Goal: Information Seeking & Learning: Learn about a topic

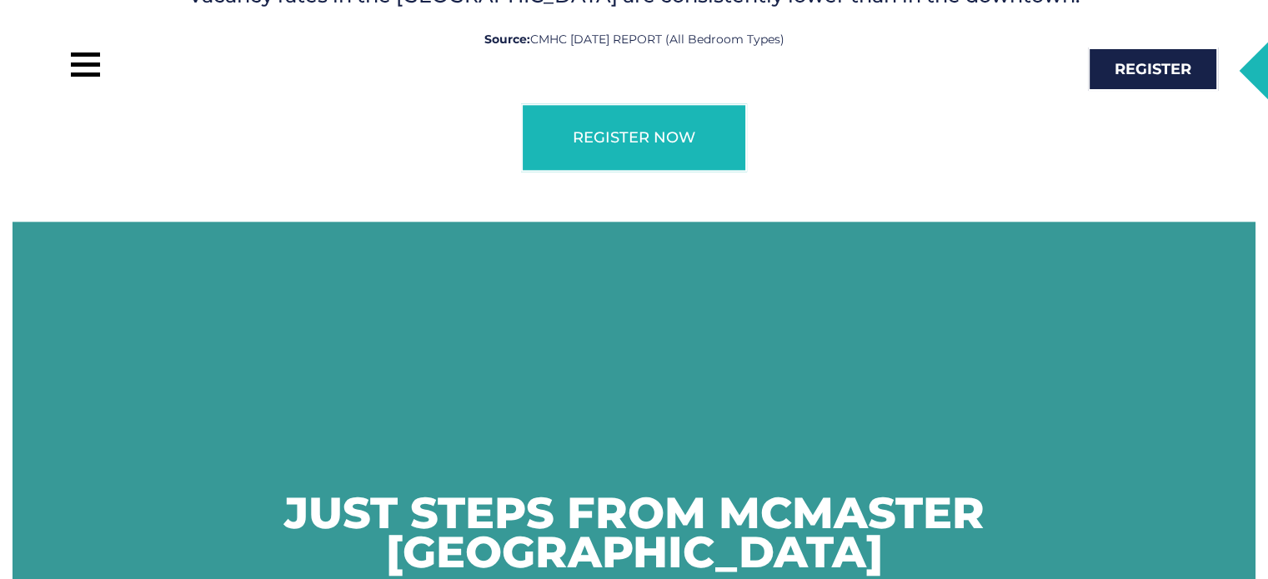
scroll to position [2120, 0]
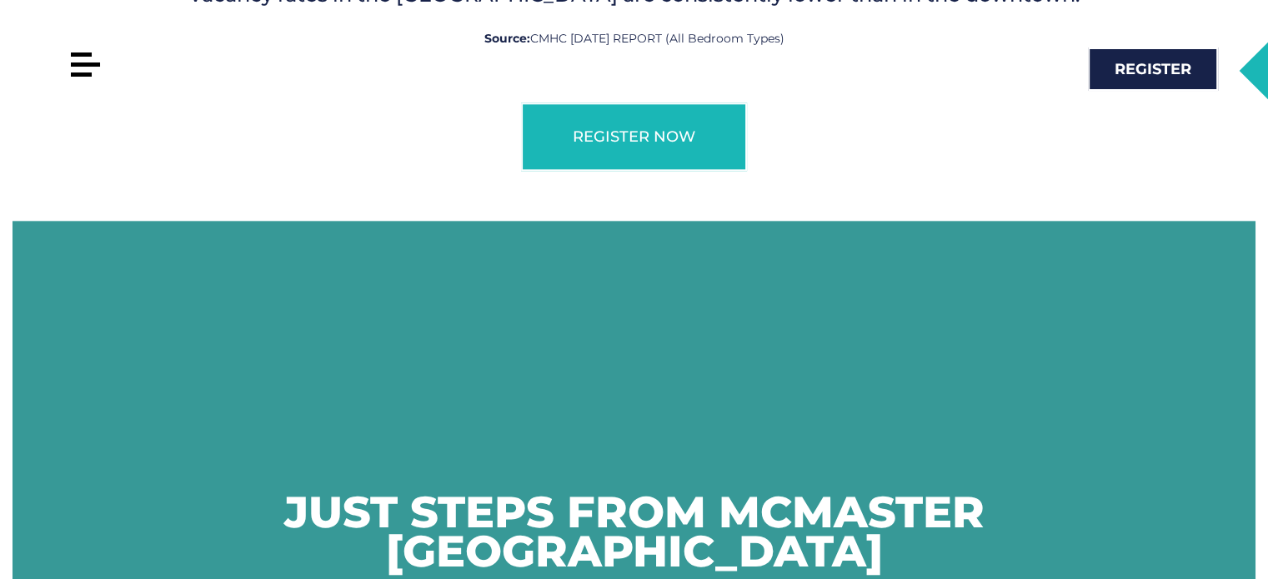
click at [72, 59] on div at bounding box center [86, 65] width 38 height 38
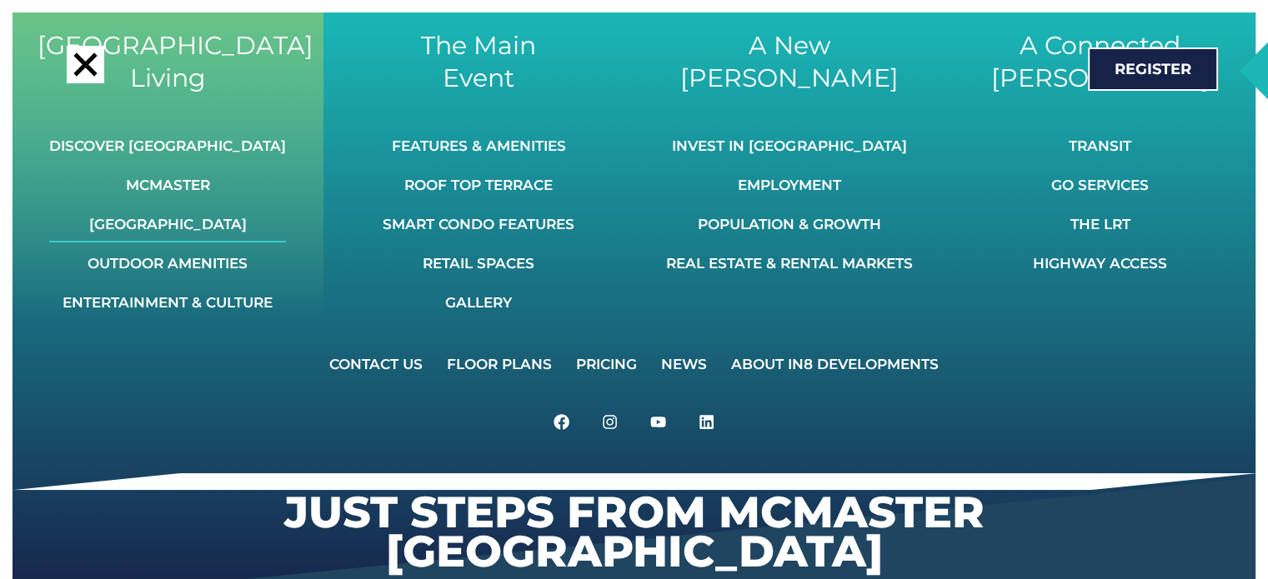
click at [203, 218] on link "[GEOGRAPHIC_DATA]" at bounding box center [167, 224] width 237 height 37
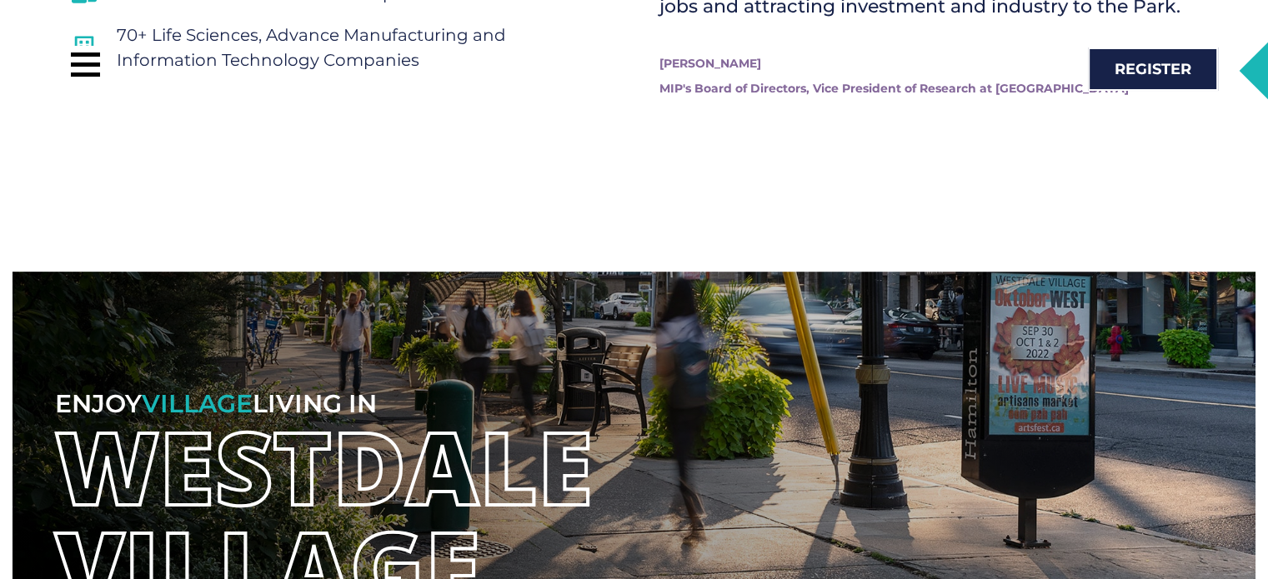
scroll to position [7719, 0]
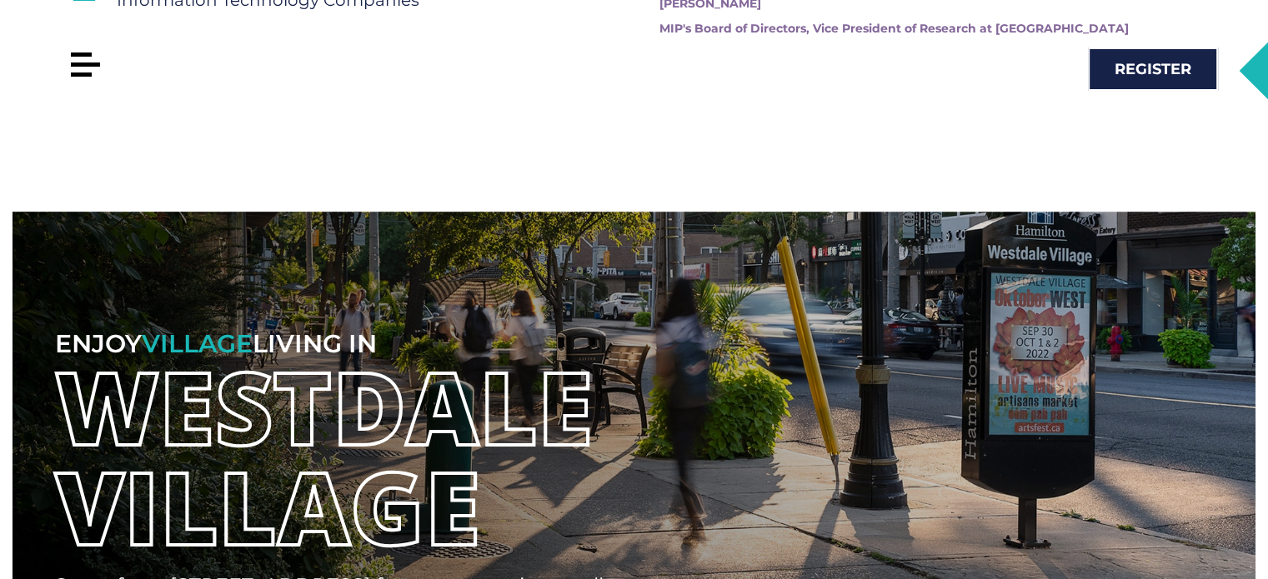
click at [78, 54] on div at bounding box center [81, 55] width 21 height 4
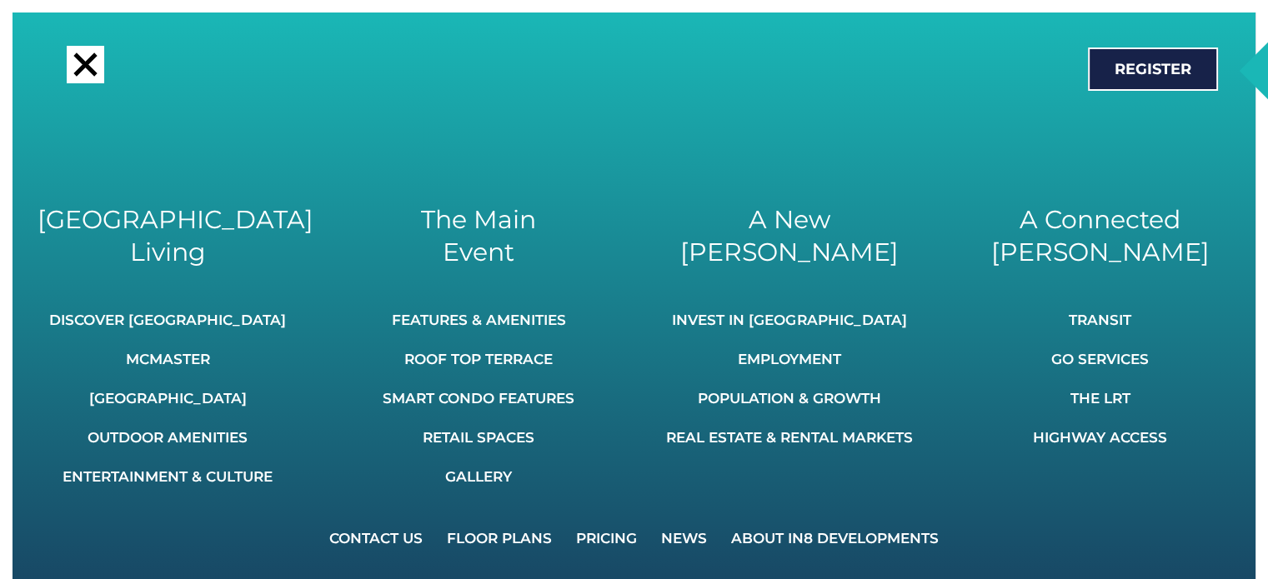
scroll to position [7855, 0]
click at [591, 539] on link "Pricing" at bounding box center [606, 538] width 83 height 37
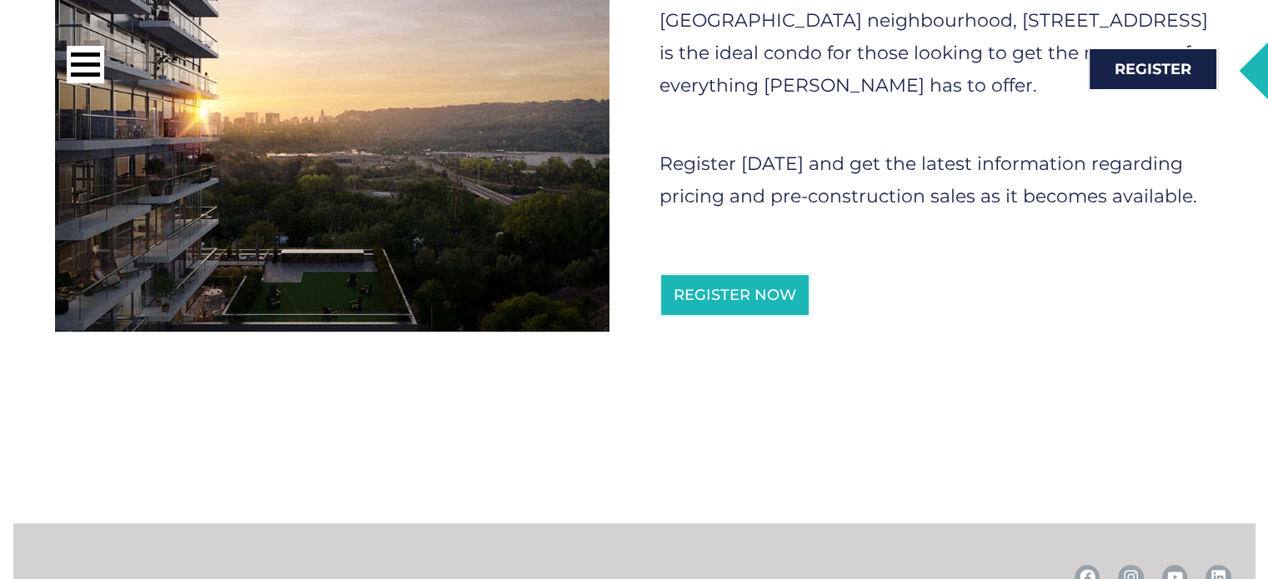
scroll to position [917, 0]
